Goal: Information Seeking & Learning: Learn about a topic

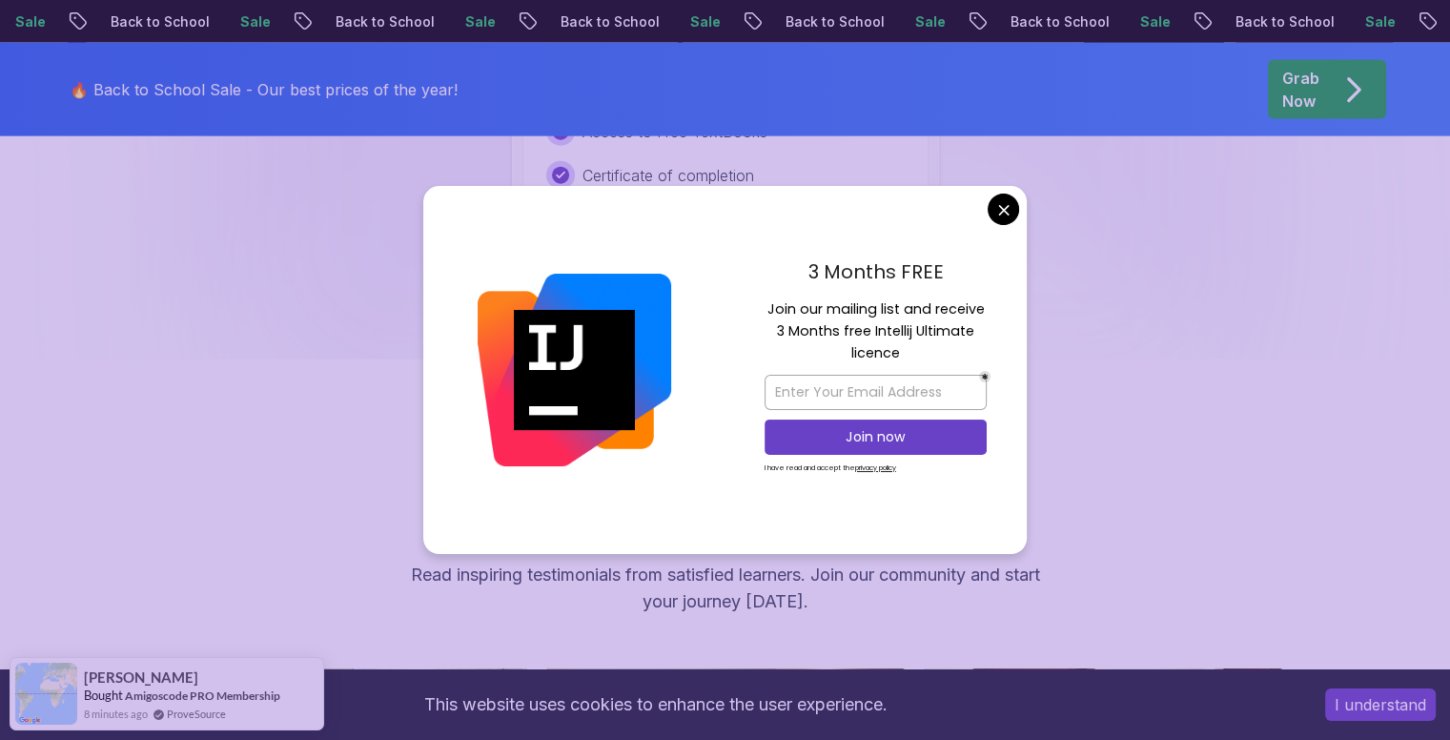
scroll to position [4404, 0]
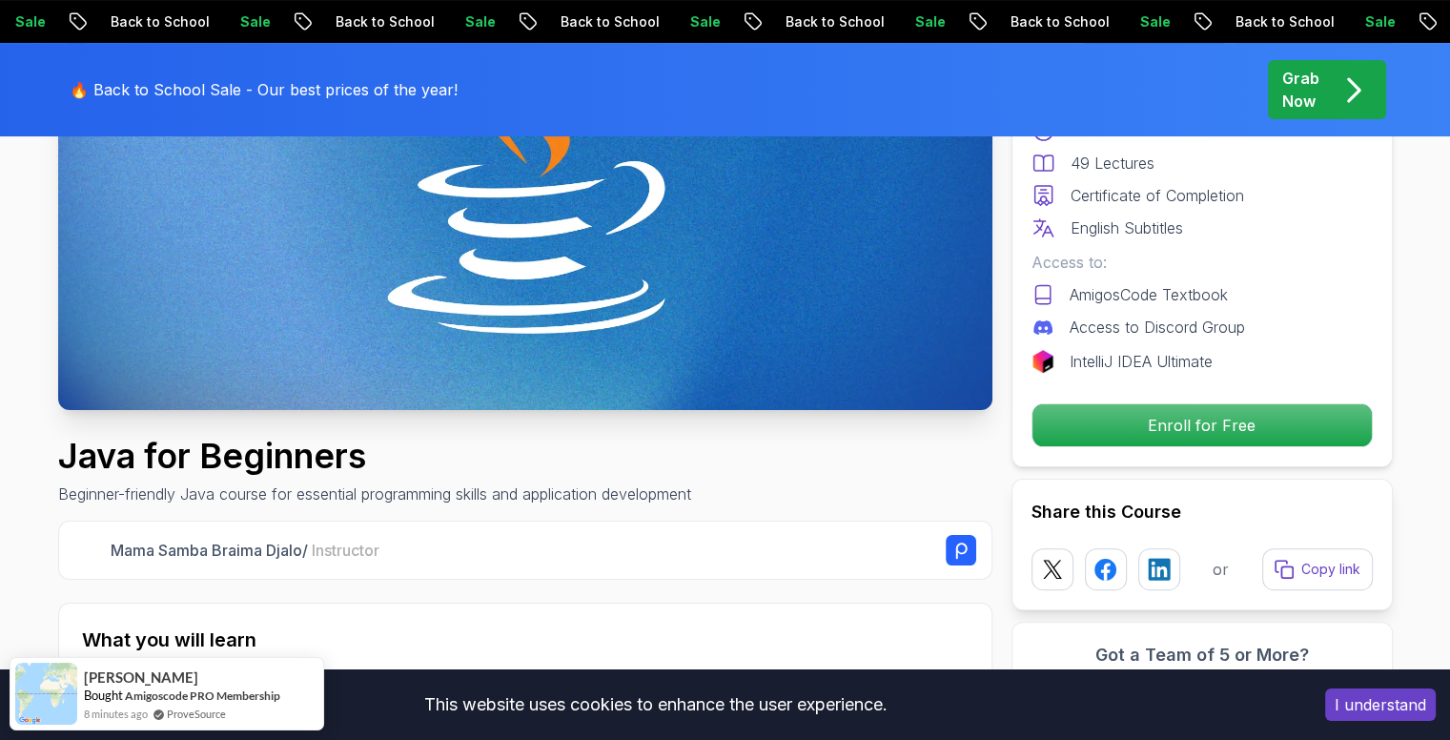
scroll to position [0, 0]
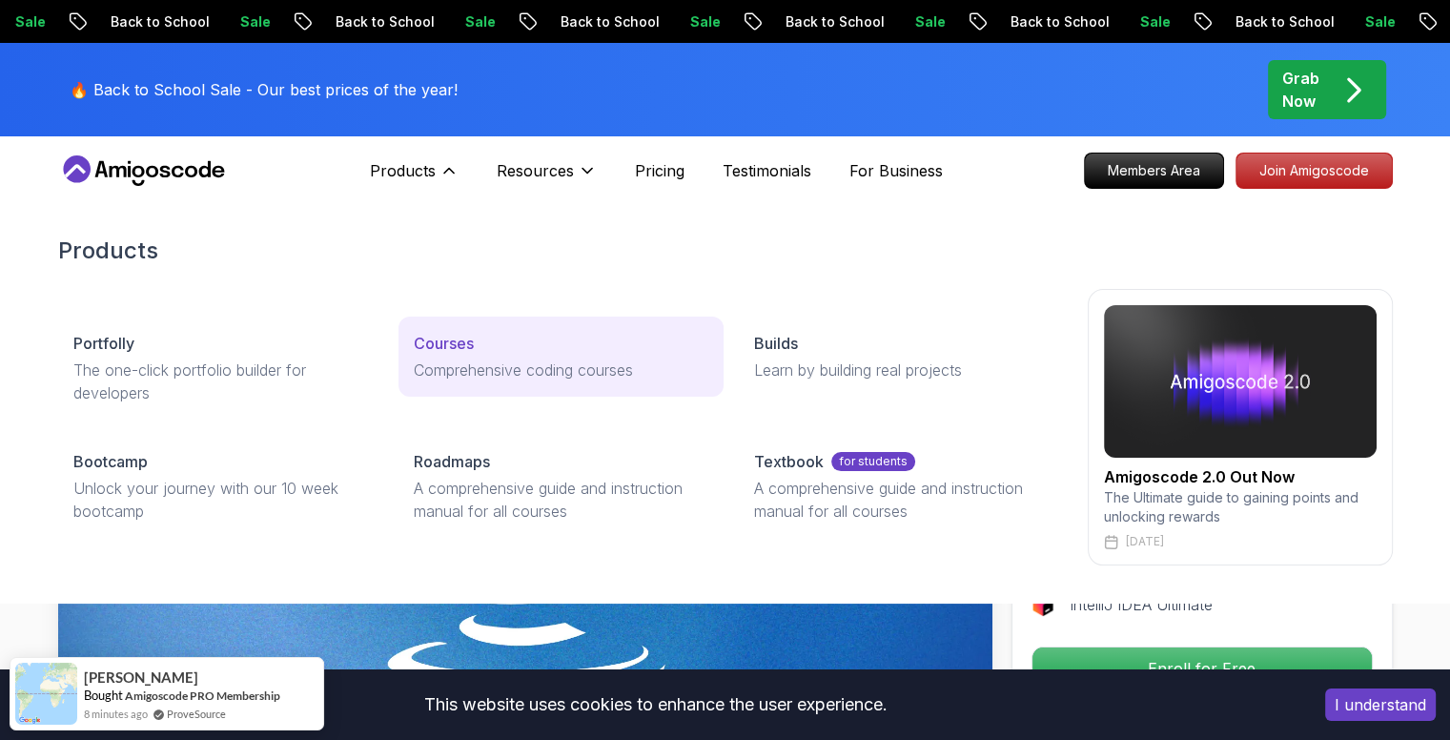
click at [451, 340] on p "Courses" at bounding box center [444, 343] width 60 height 23
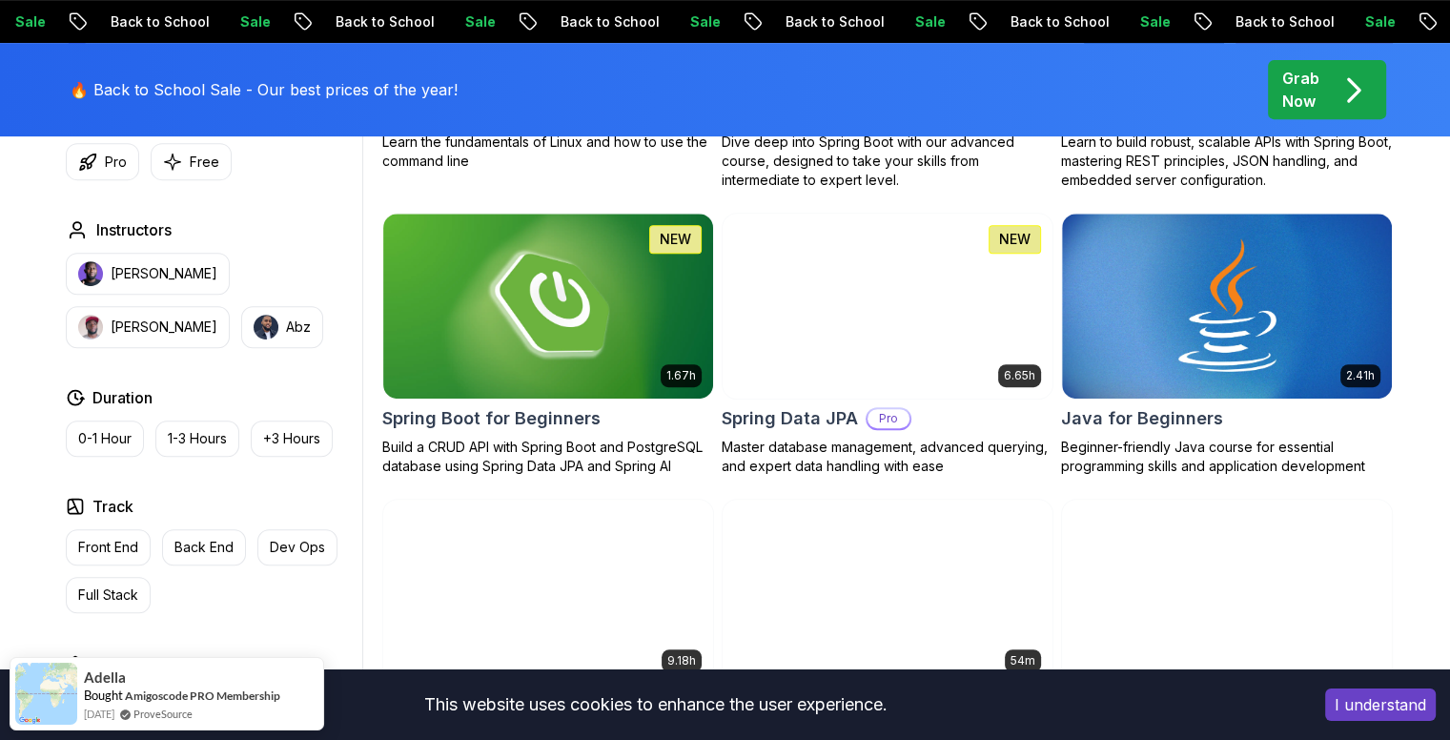
scroll to position [827, 0]
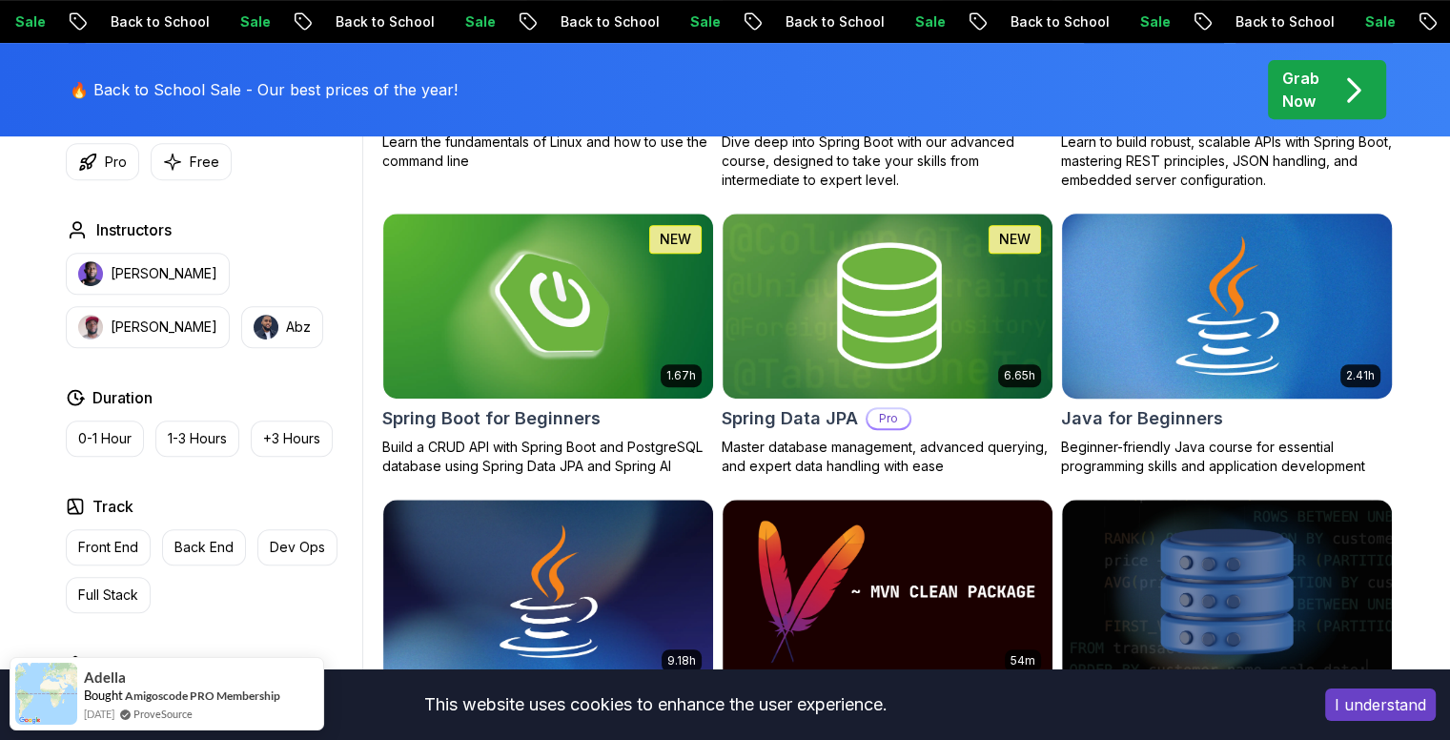
click at [1150, 373] on img at bounding box center [1226, 305] width 346 height 193
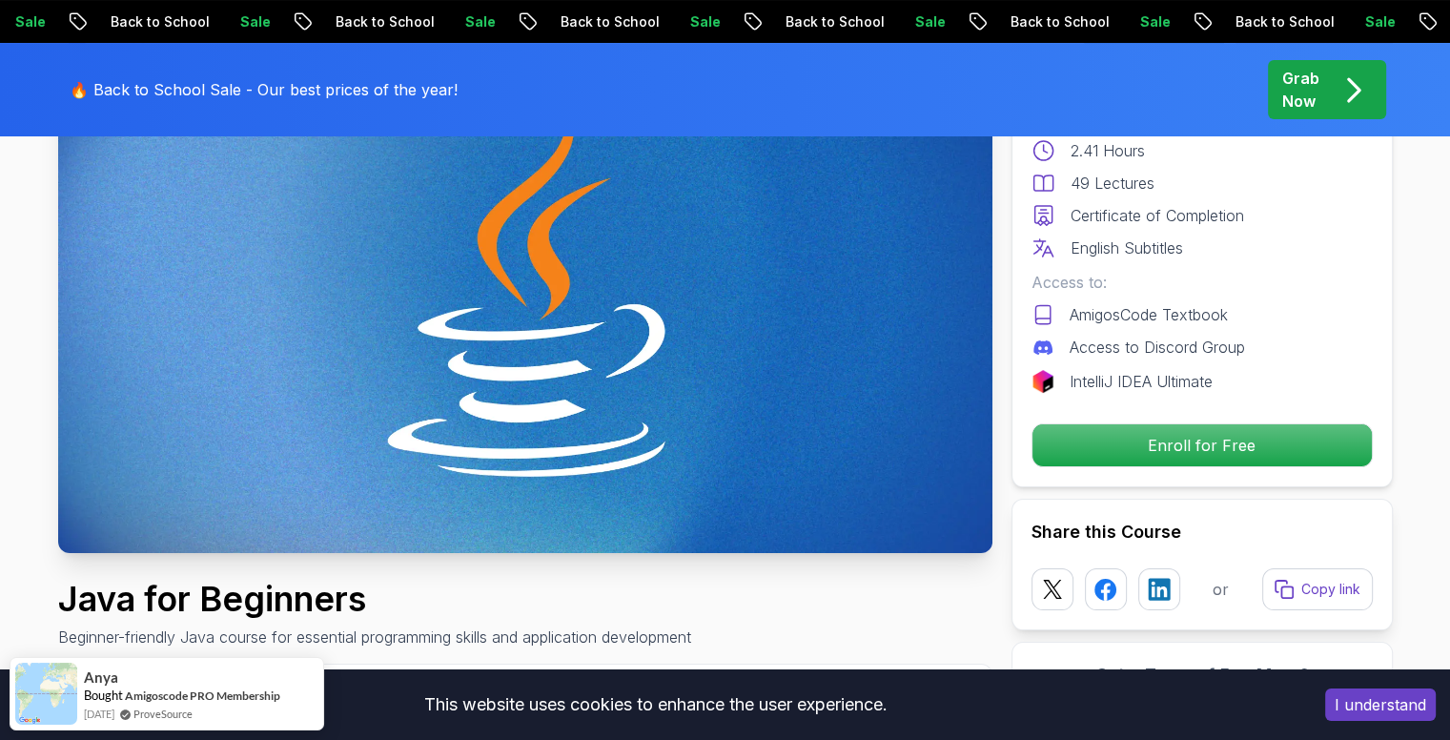
scroll to position [229, 0]
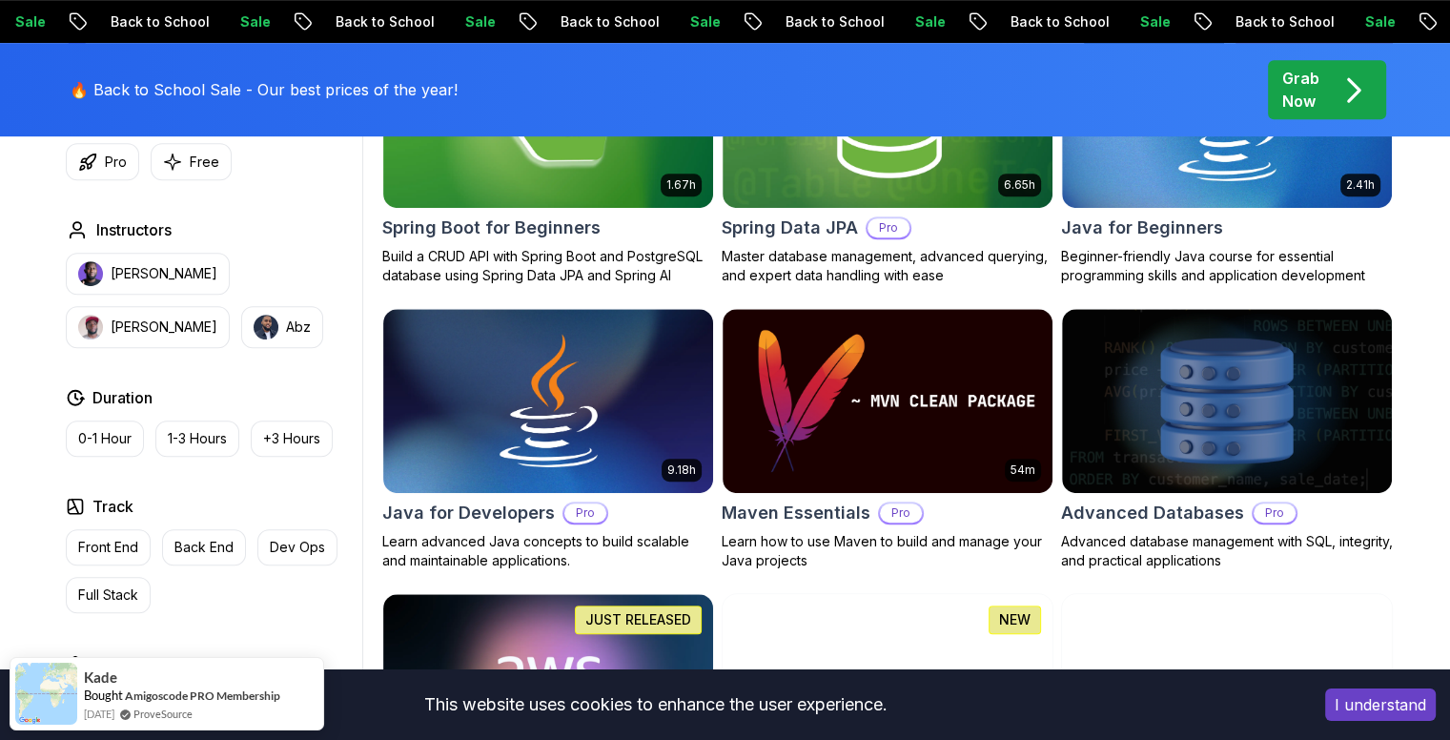
scroll to position [1021, 0]
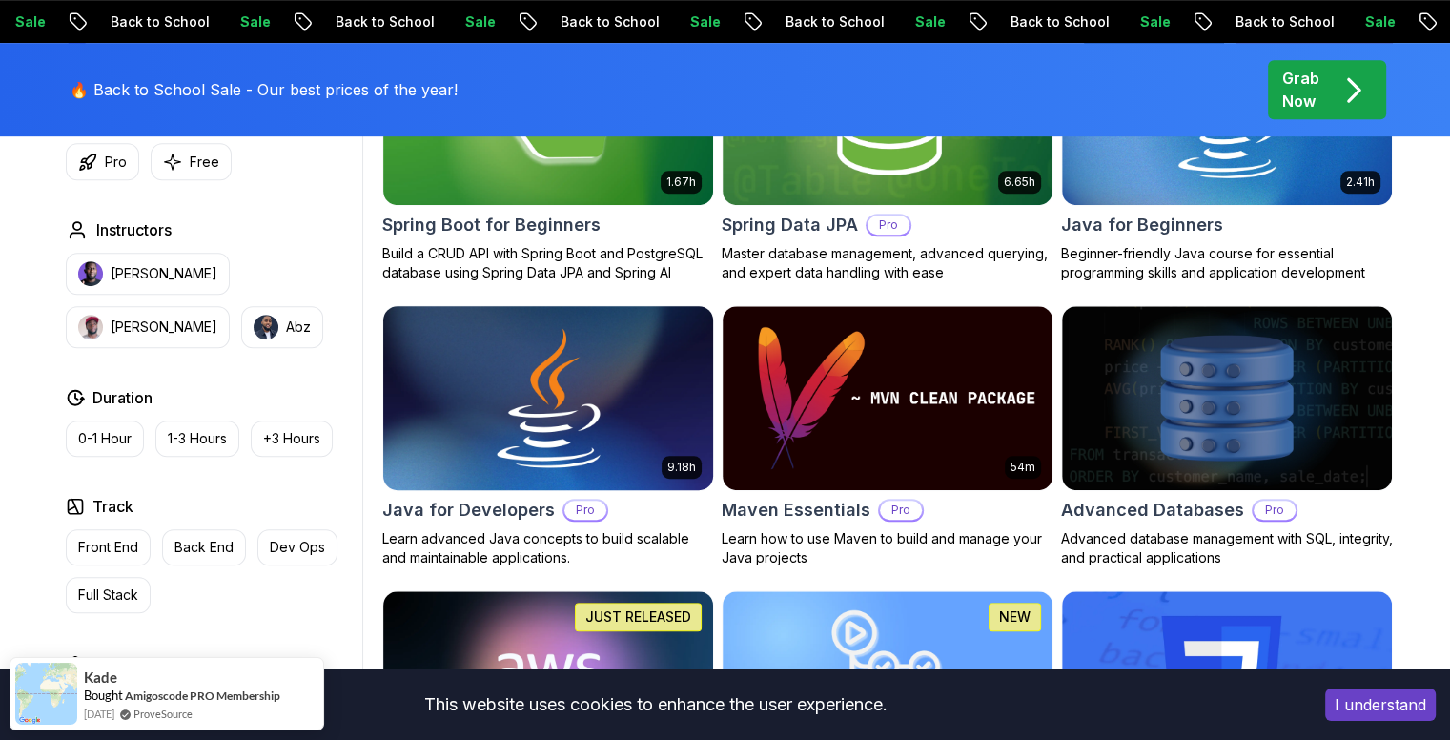
click at [524, 349] on img at bounding box center [548, 397] width 346 height 193
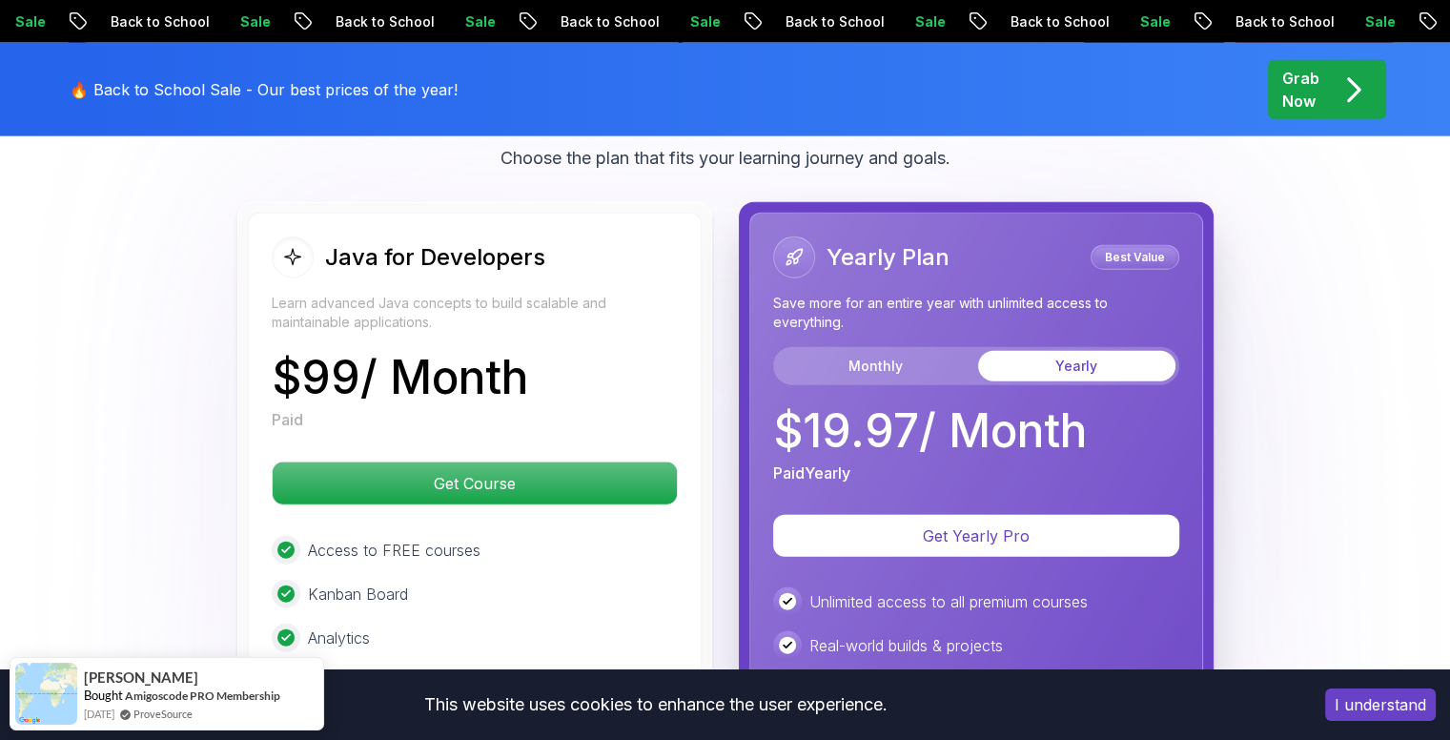
scroll to position [4676, 0]
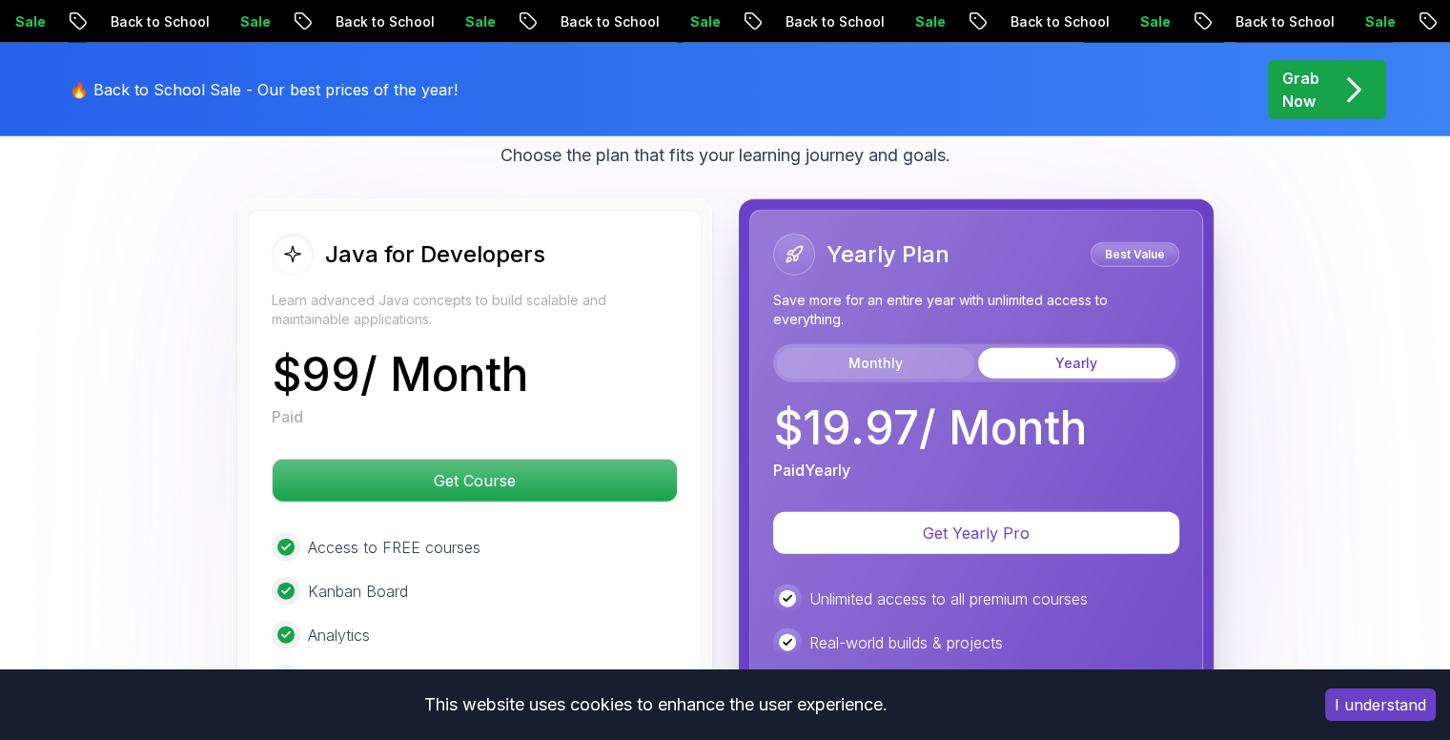
click at [851, 348] on button "Monthly" at bounding box center [875, 363] width 197 height 31
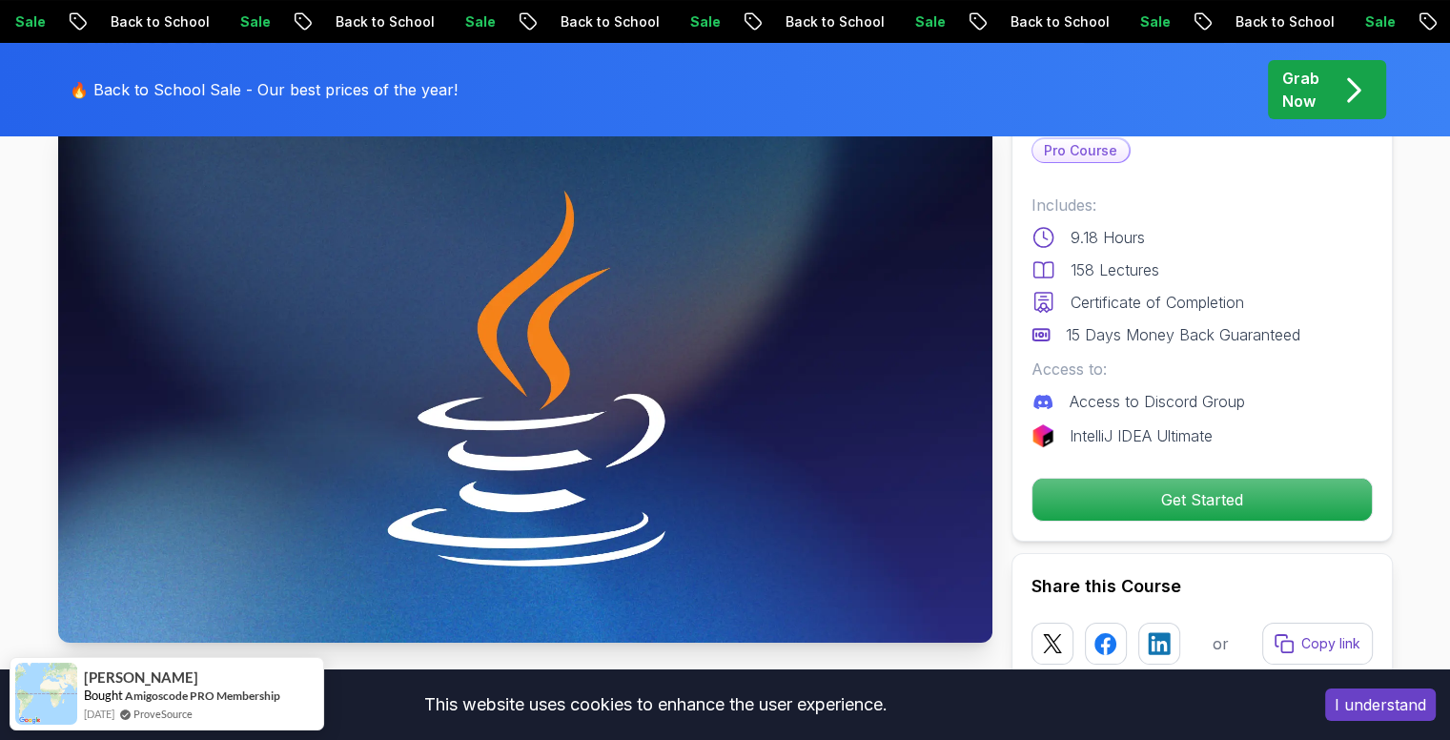
scroll to position [0, 0]
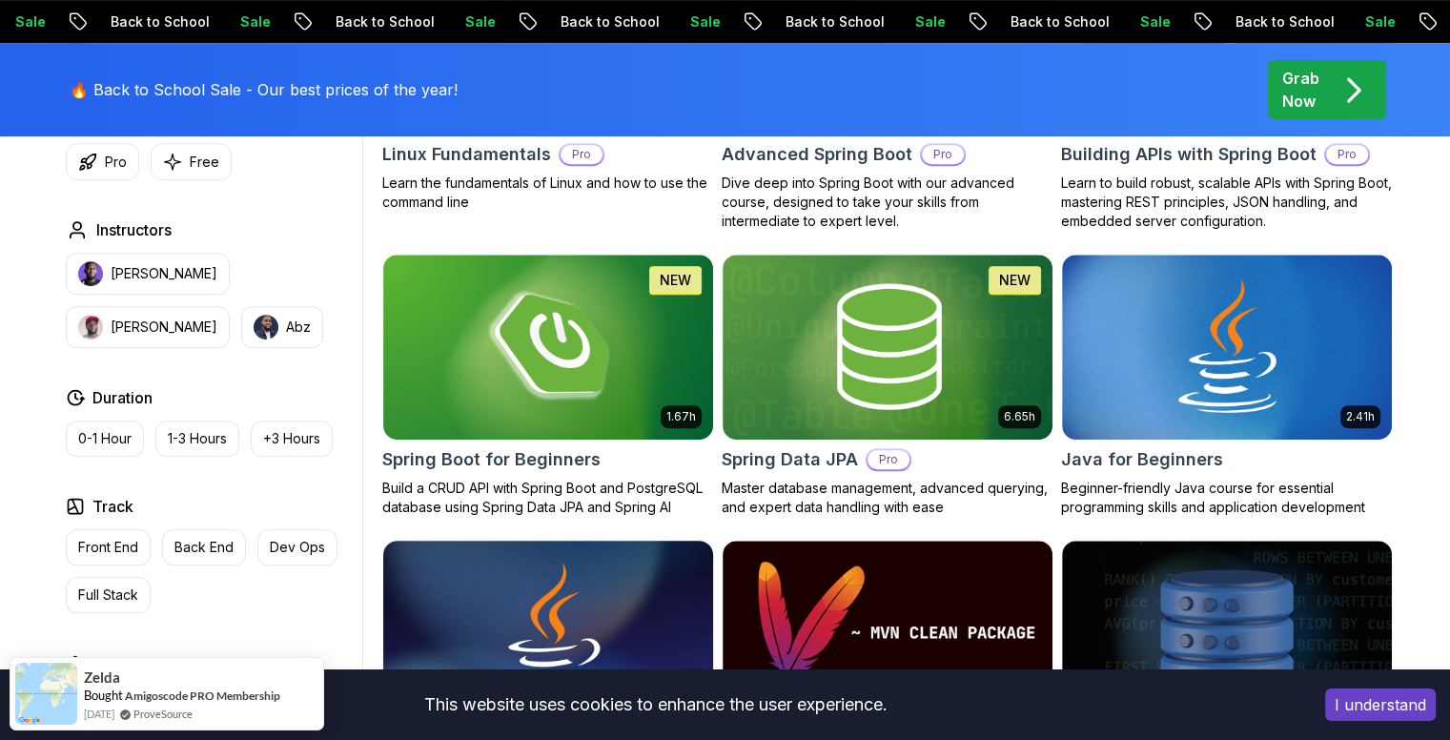
scroll to position [789, 0]
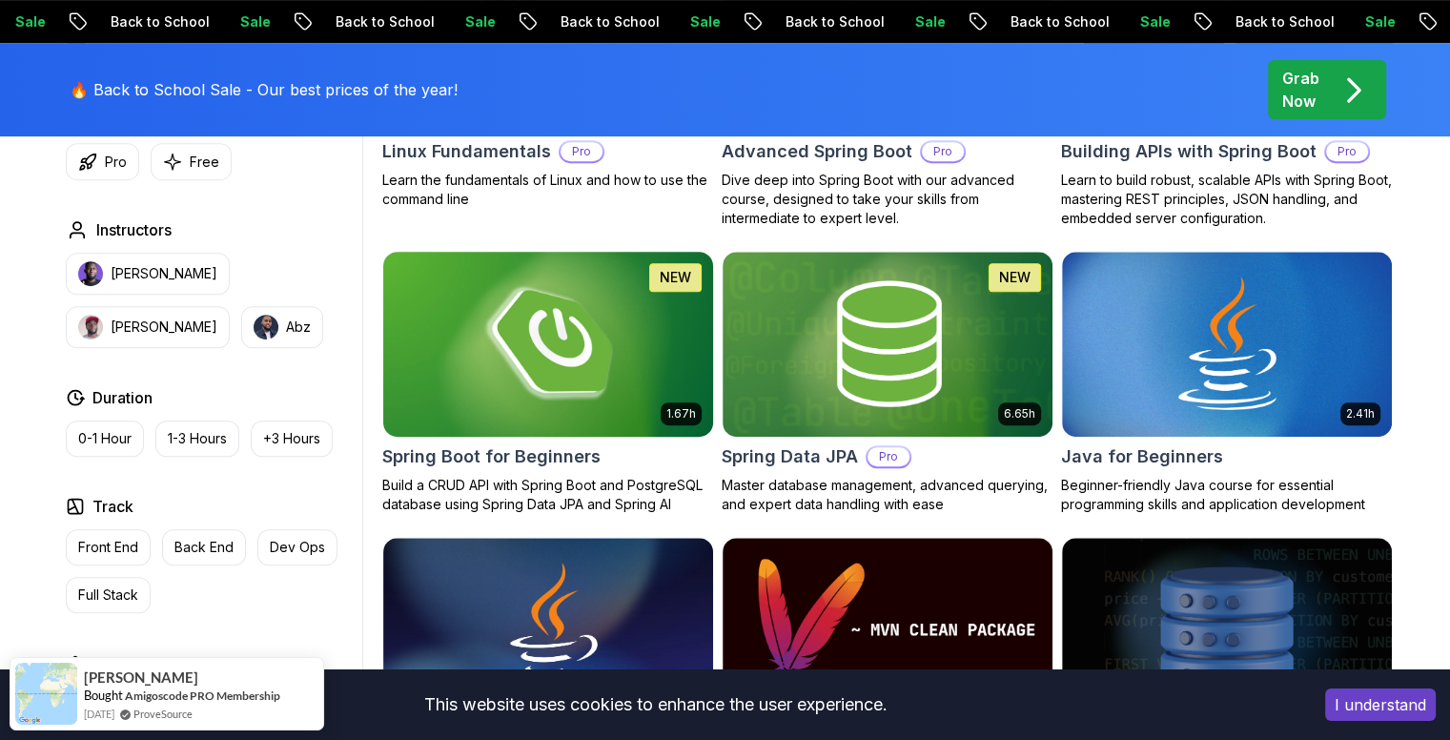
click at [469, 460] on h2 "Spring Boot for Beginners" at bounding box center [491, 456] width 218 height 27
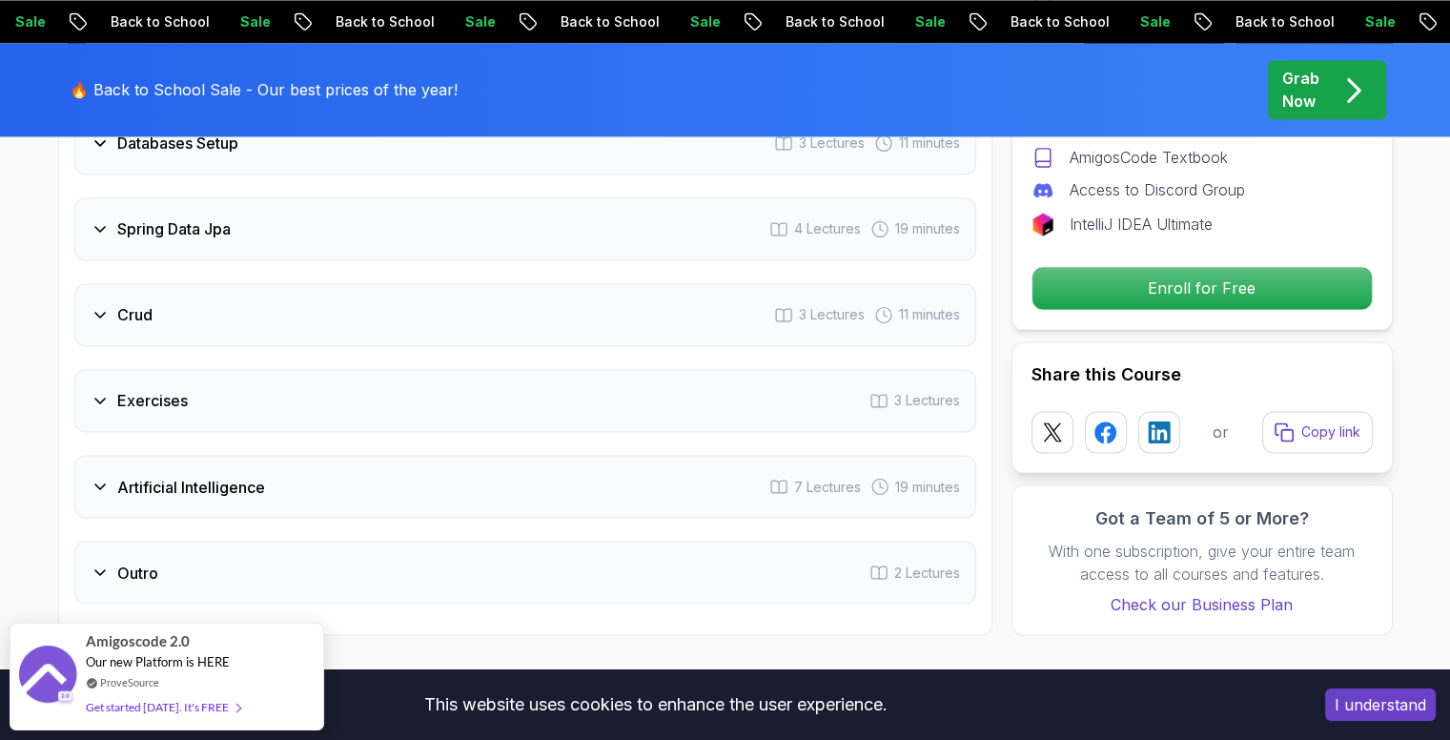
scroll to position [3450, 0]
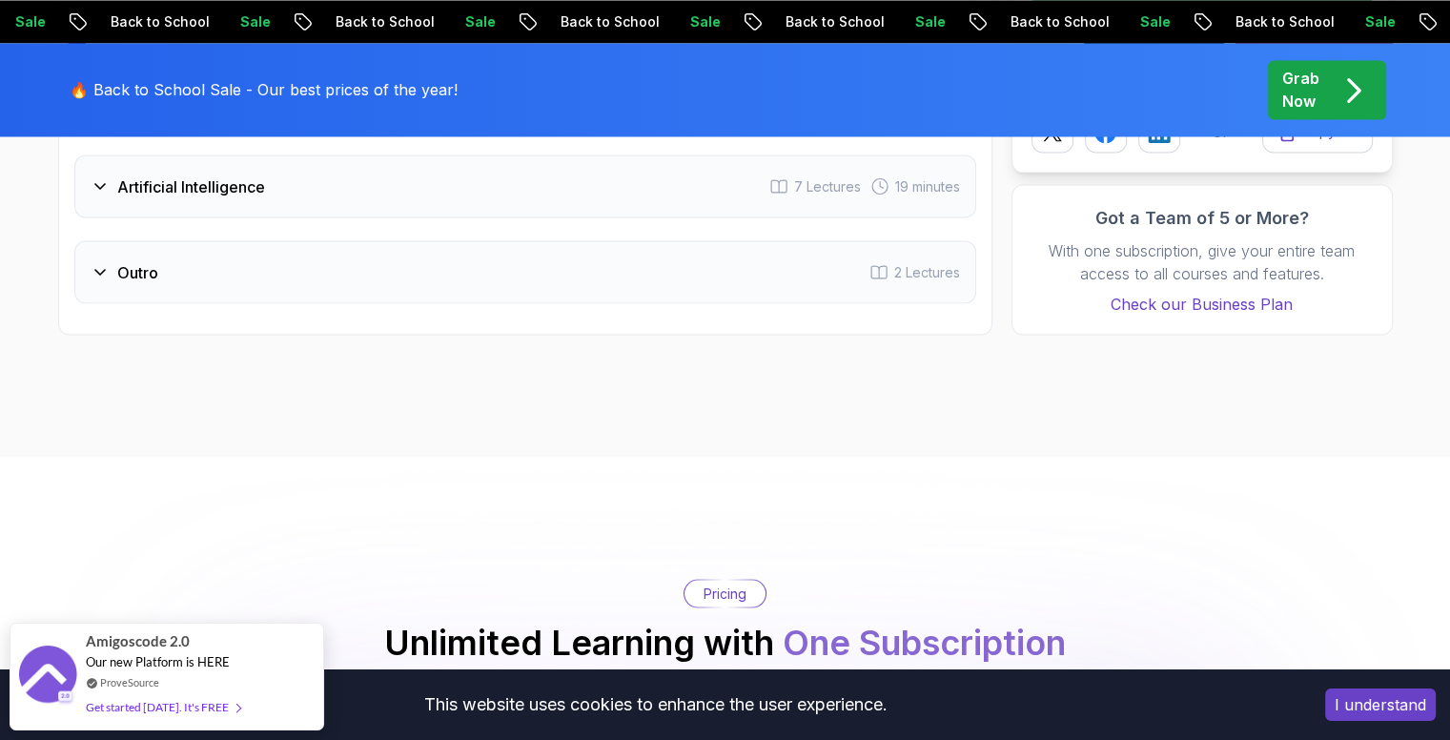
click at [166, 174] on h3 "Artificial Intelligence" at bounding box center [191, 185] width 148 height 23
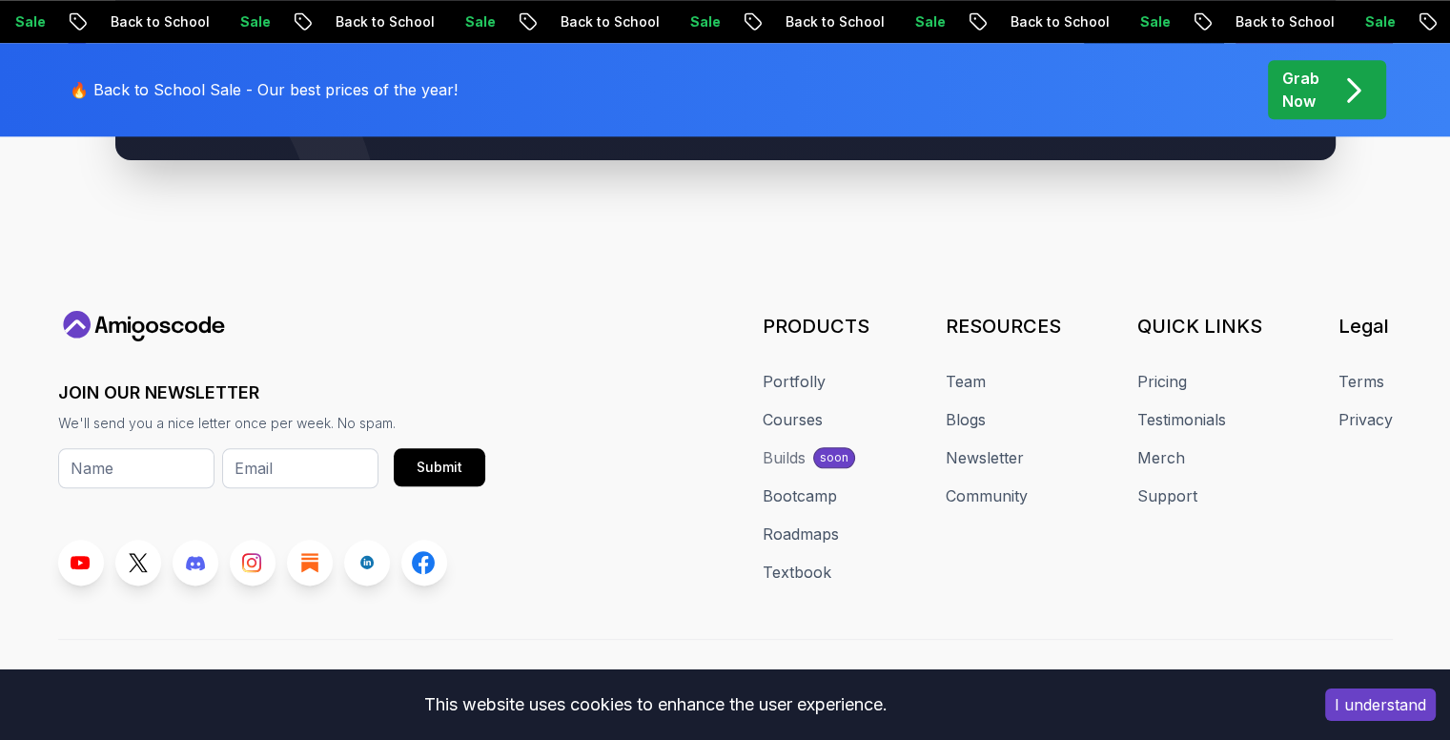
scroll to position [9410, 0]
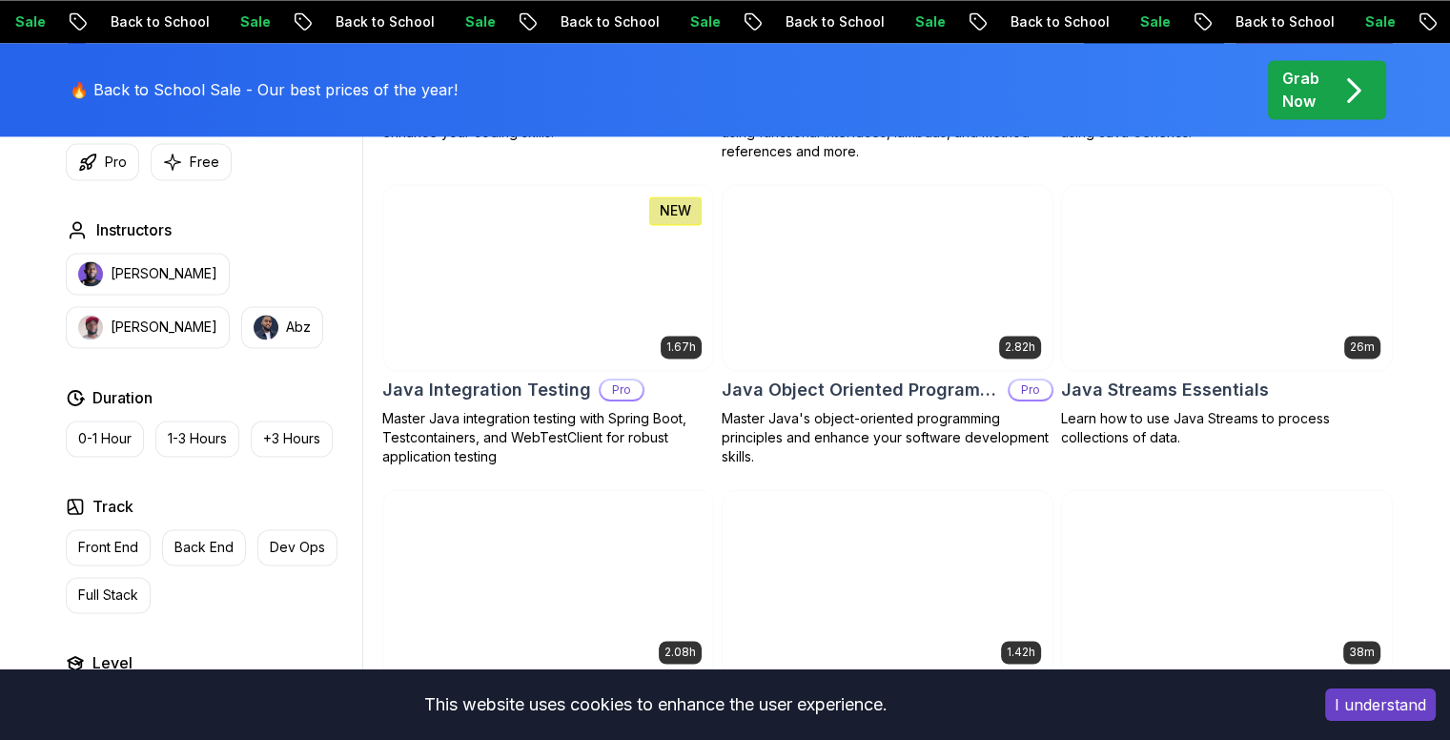
scroll to position [2947, 0]
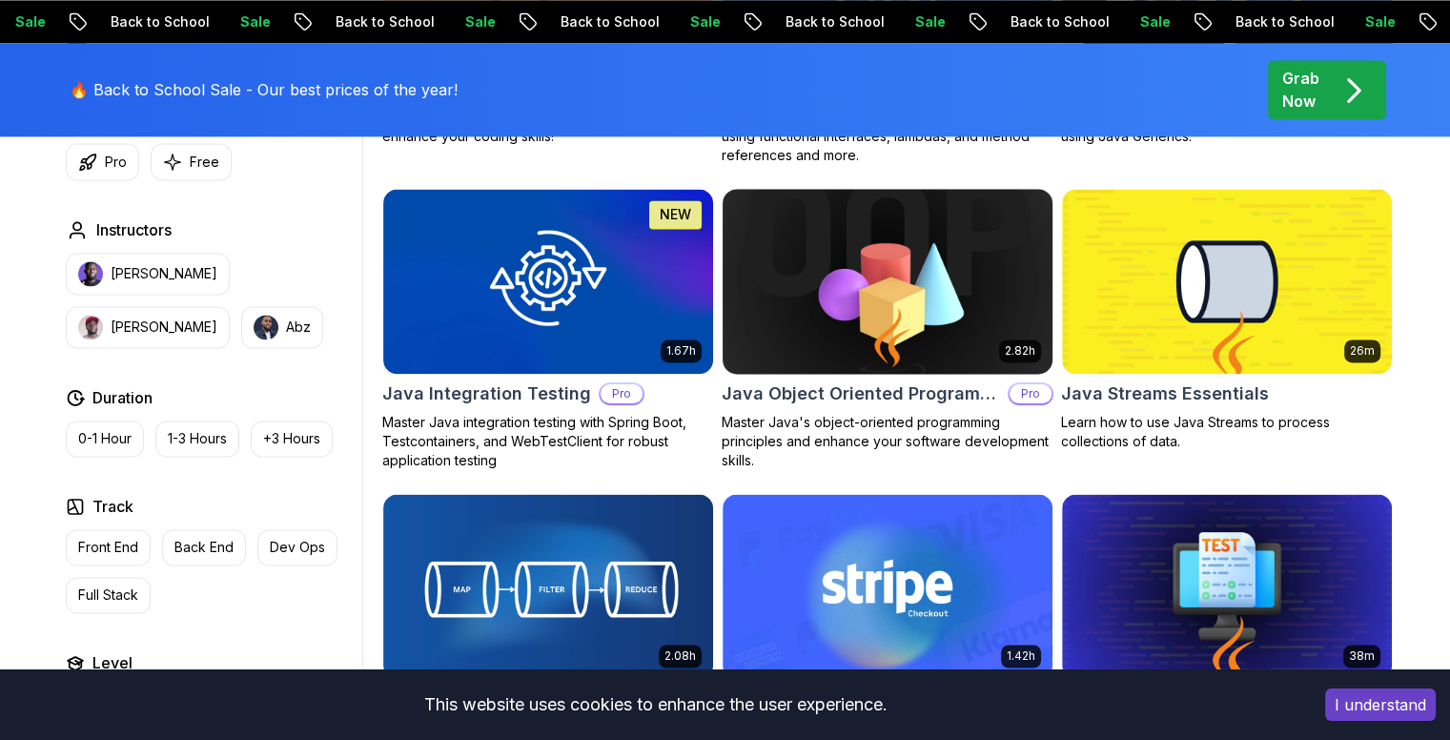
click at [771, 396] on h2 "Java Object Oriented Programming" at bounding box center [861, 393] width 278 height 27
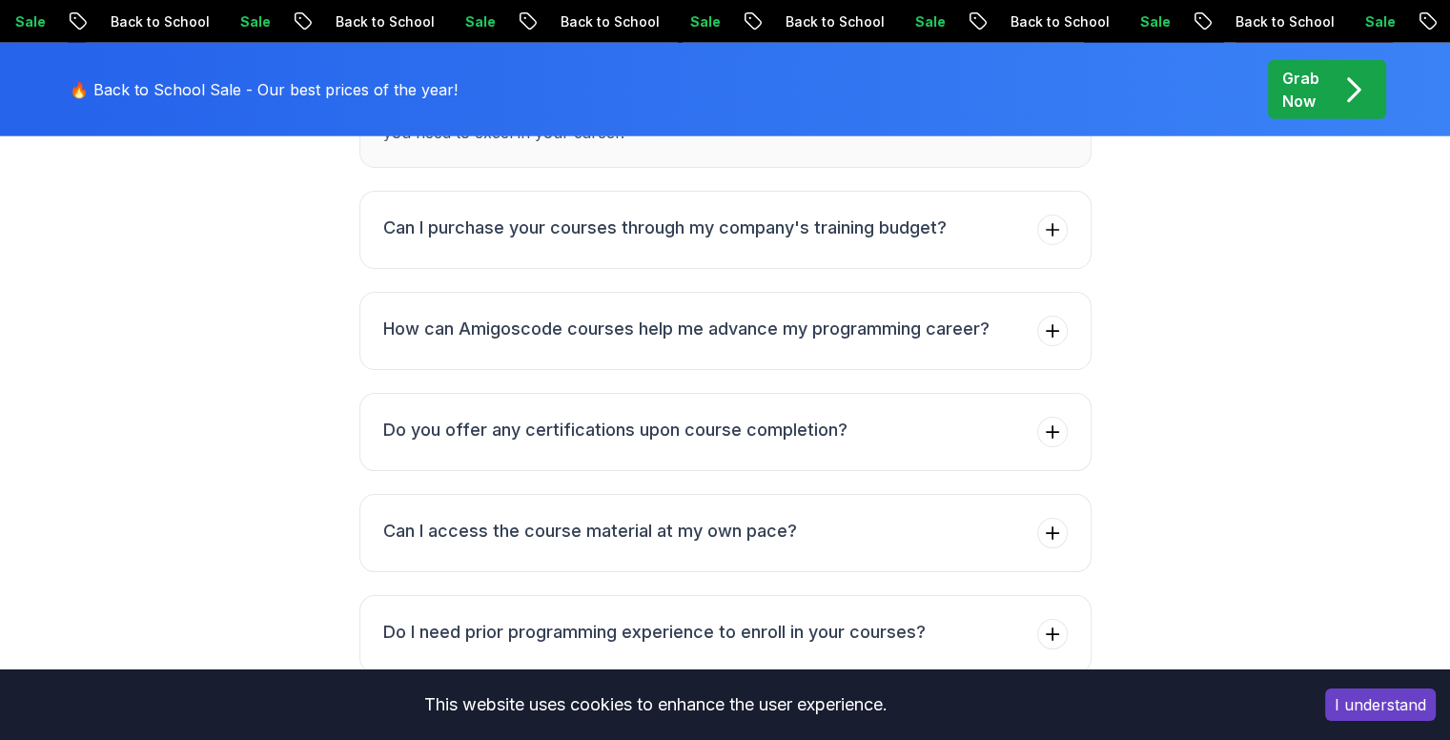
scroll to position [5079, 0]
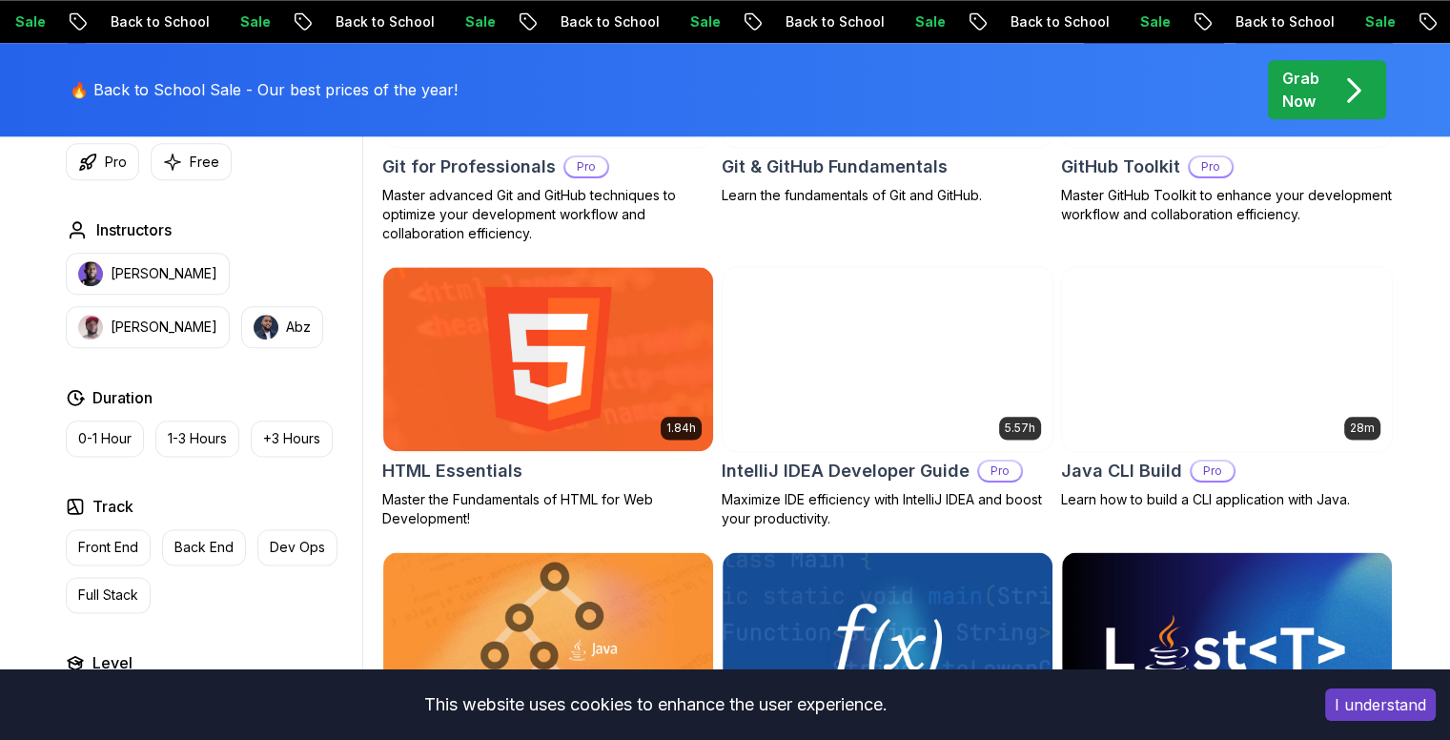
scroll to position [2280, 0]
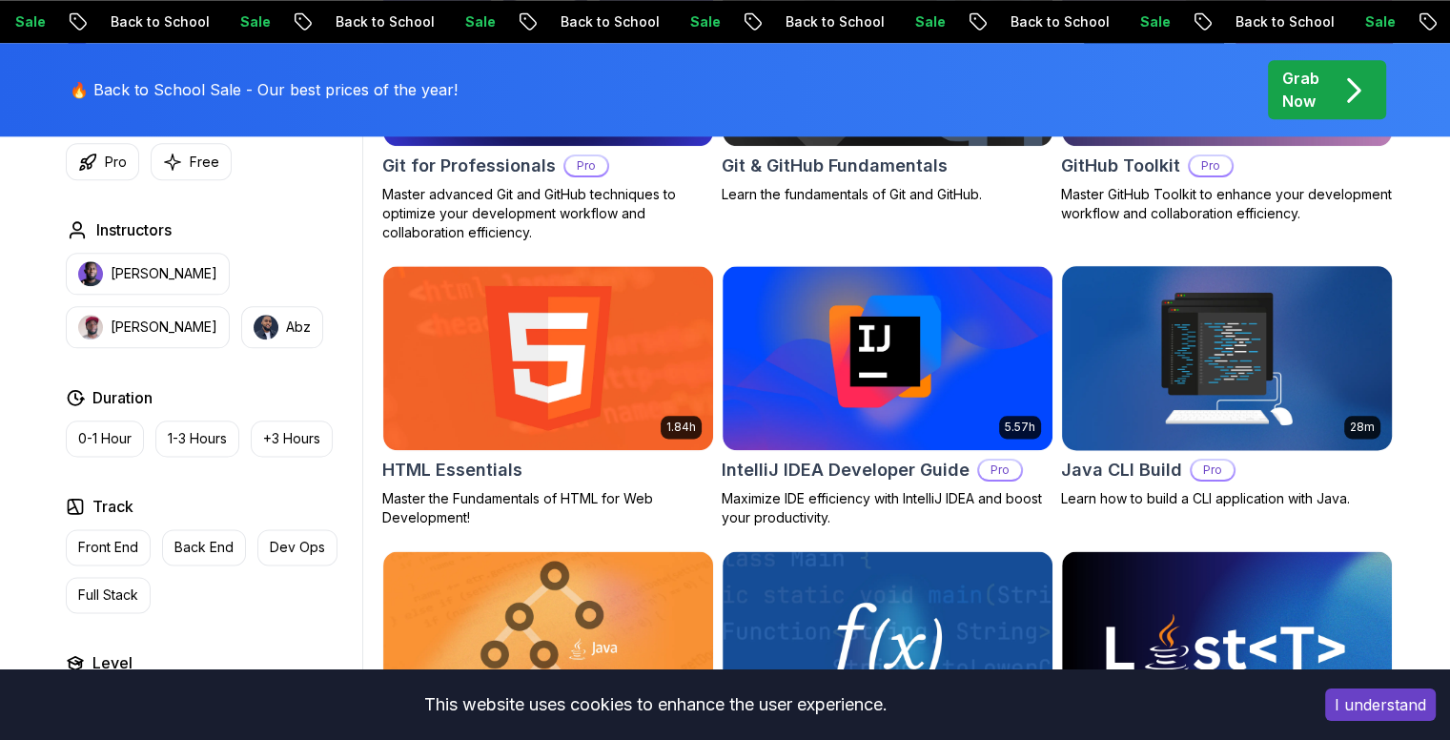
click at [1221, 356] on img at bounding box center [1226, 357] width 346 height 193
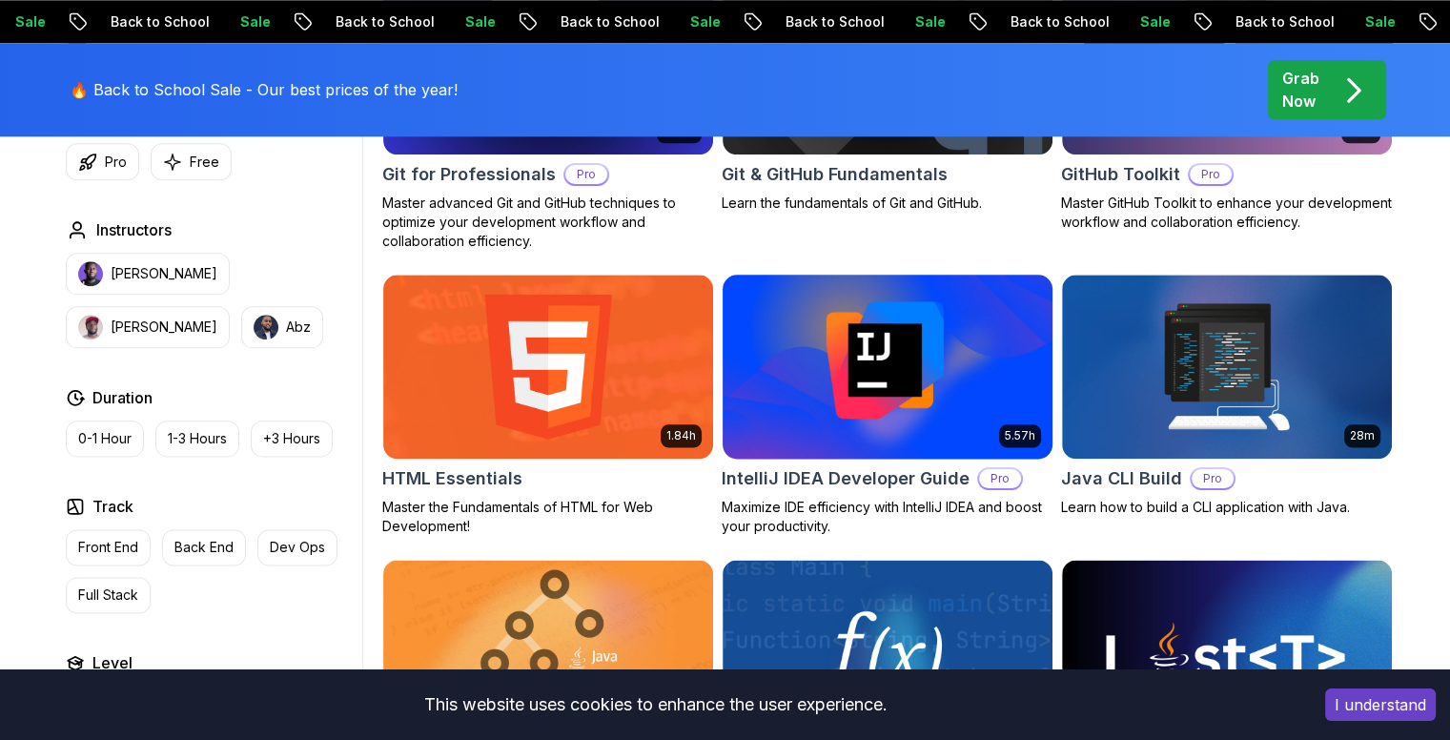
scroll to position [2280, 0]
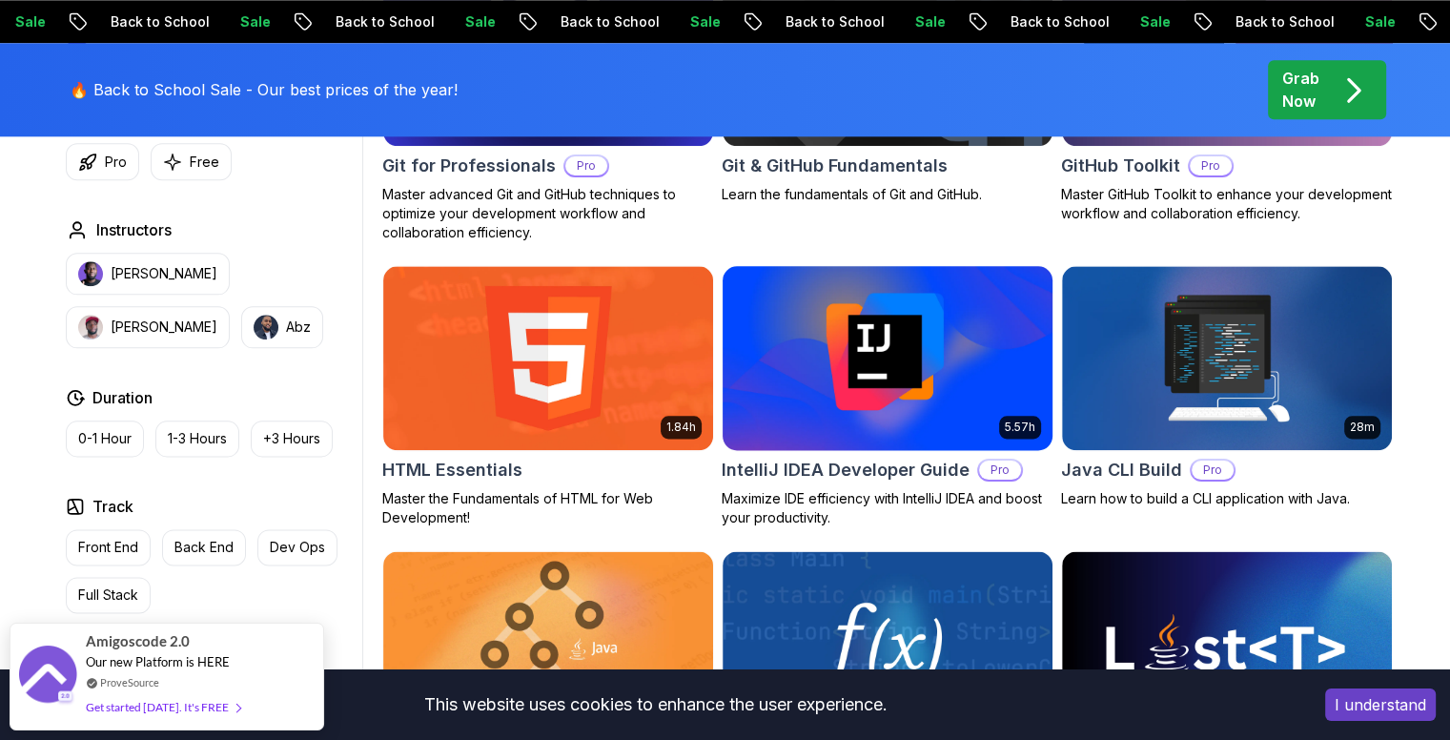
click at [839, 356] on img at bounding box center [887, 357] width 346 height 193
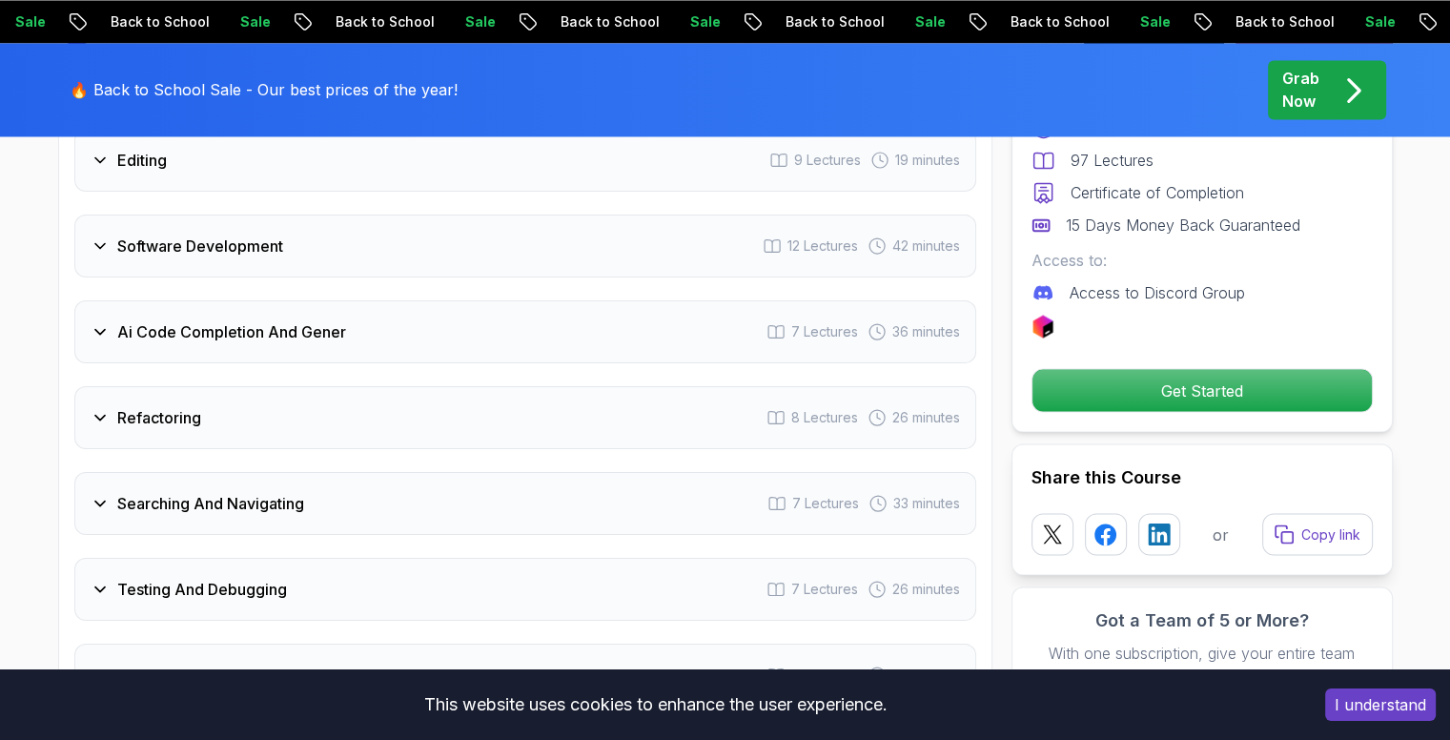
scroll to position [3368, 0]
